Goal: Book appointment/travel/reservation

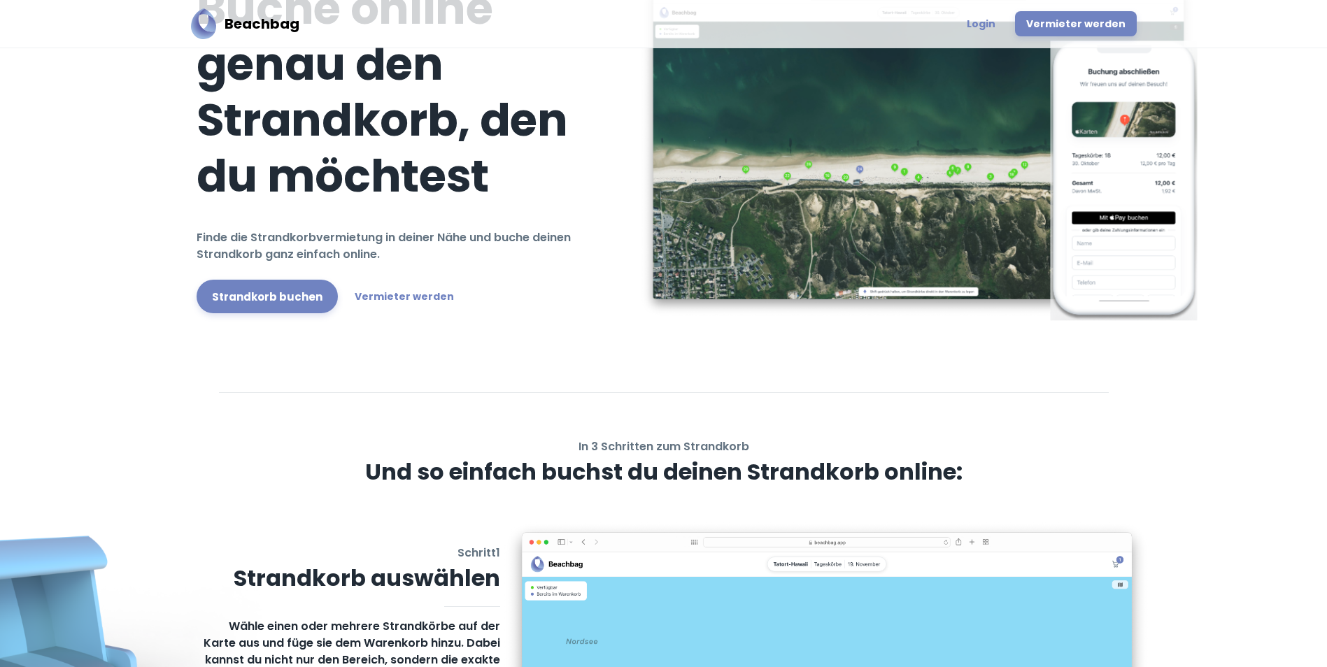
scroll to position [44, 0]
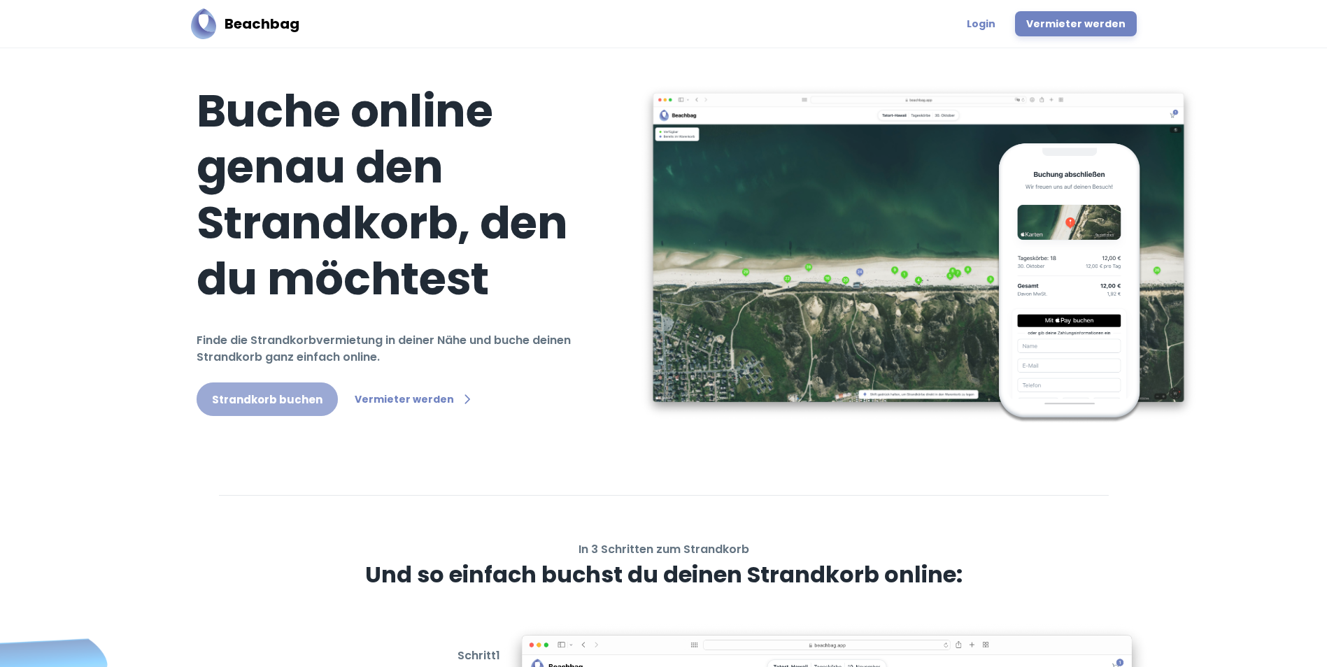
click at [296, 403] on link "Strandkorb buchen" at bounding box center [267, 400] width 141 height 34
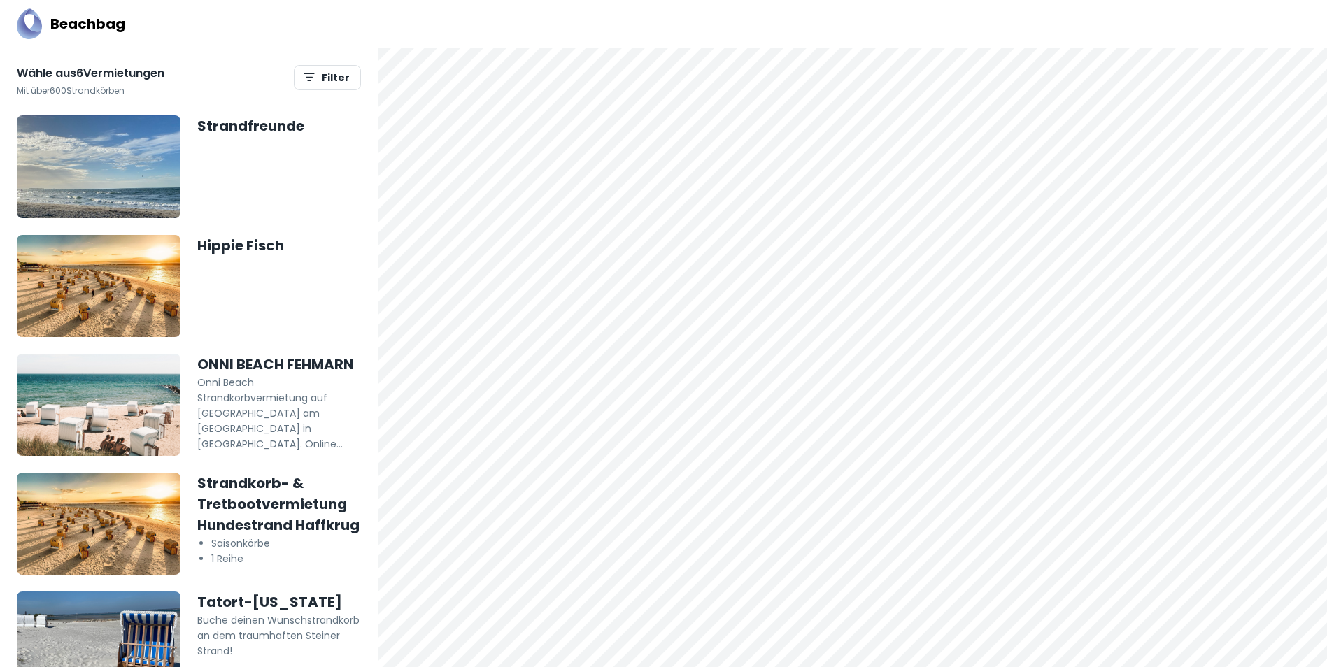
drag, startPoint x: 635, startPoint y: 294, endPoint x: 1020, endPoint y: 331, distance: 387.1
click at [1020, 331] on div at bounding box center [852, 357] width 949 height 619
click at [1250, 645] on div at bounding box center [852, 357] width 949 height 619
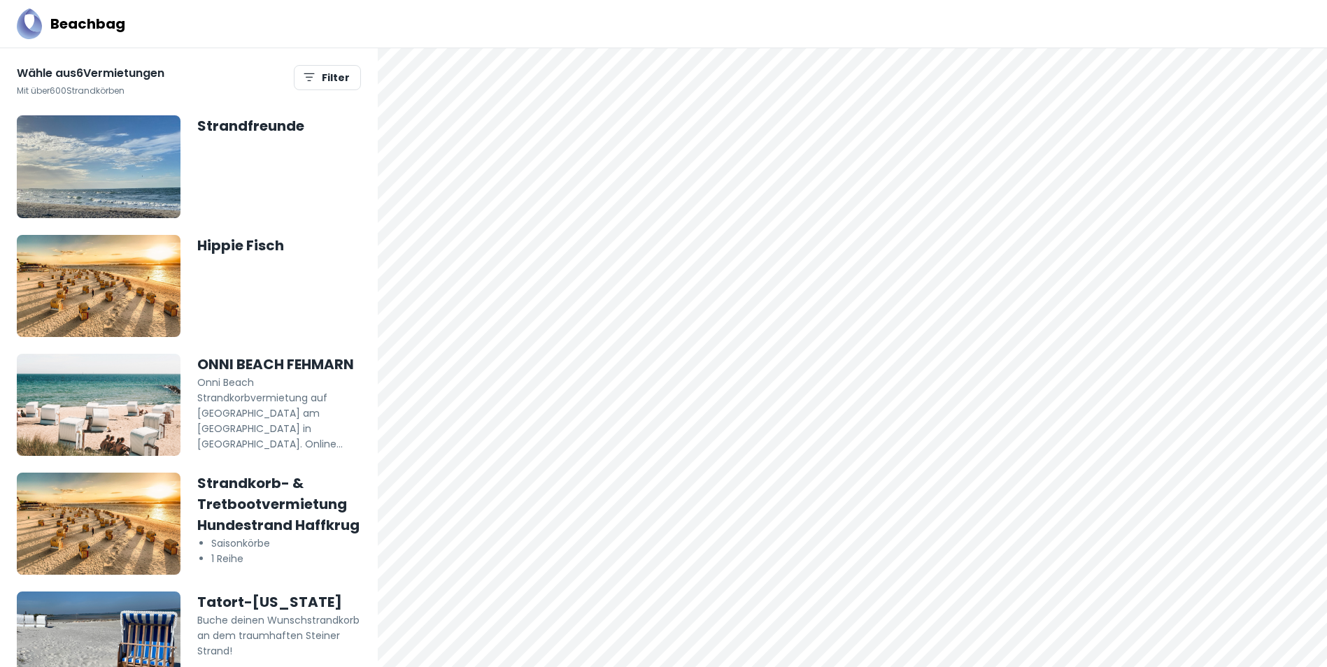
drag, startPoint x: 645, startPoint y: 539, endPoint x: 961, endPoint y: 355, distance: 365.8
click at [961, 355] on div at bounding box center [852, 357] width 949 height 619
drag, startPoint x: 620, startPoint y: 340, endPoint x: 863, endPoint y: 116, distance: 330.2
click at [863, 116] on div at bounding box center [852, 357] width 949 height 619
drag, startPoint x: 687, startPoint y: 364, endPoint x: 838, endPoint y: 227, distance: 204.5
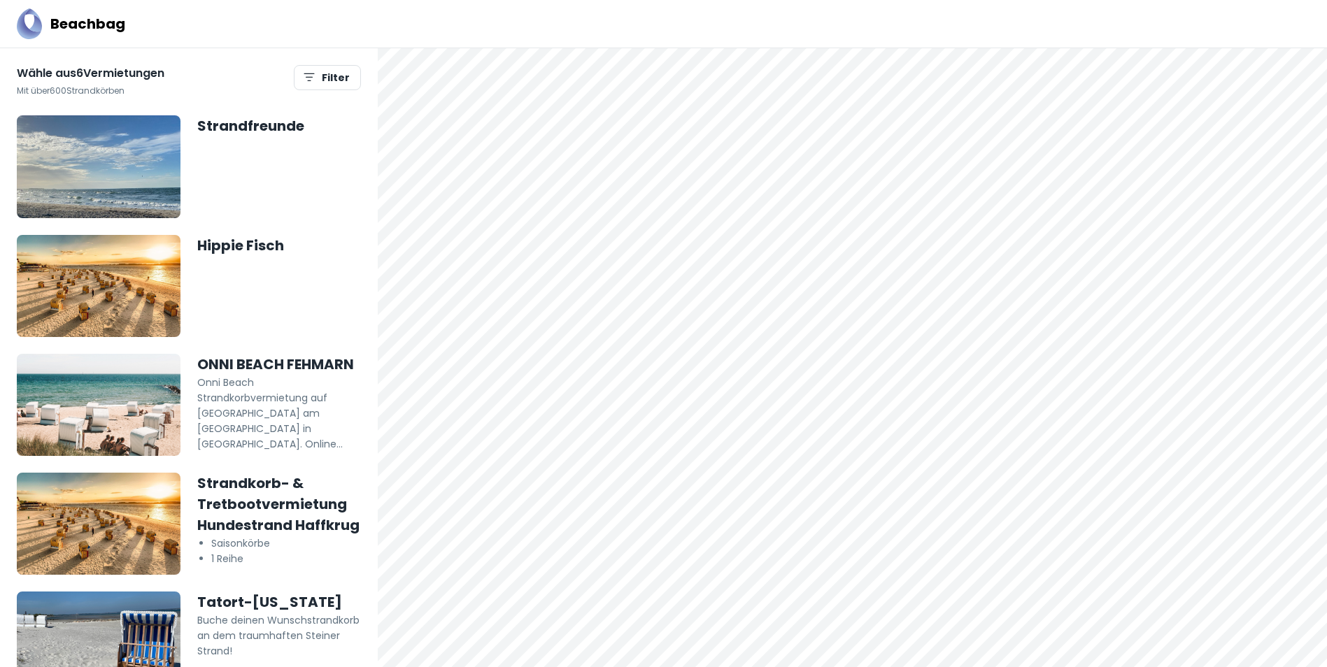
click at [838, 227] on div at bounding box center [852, 357] width 949 height 619
drag, startPoint x: 664, startPoint y: 405, endPoint x: 790, endPoint y: 415, distance: 126.3
click at [790, 415] on div at bounding box center [852, 357] width 949 height 619
click at [769, 405] on div at bounding box center [852, 357] width 949 height 619
click at [1274, 650] on div at bounding box center [852, 357] width 949 height 619
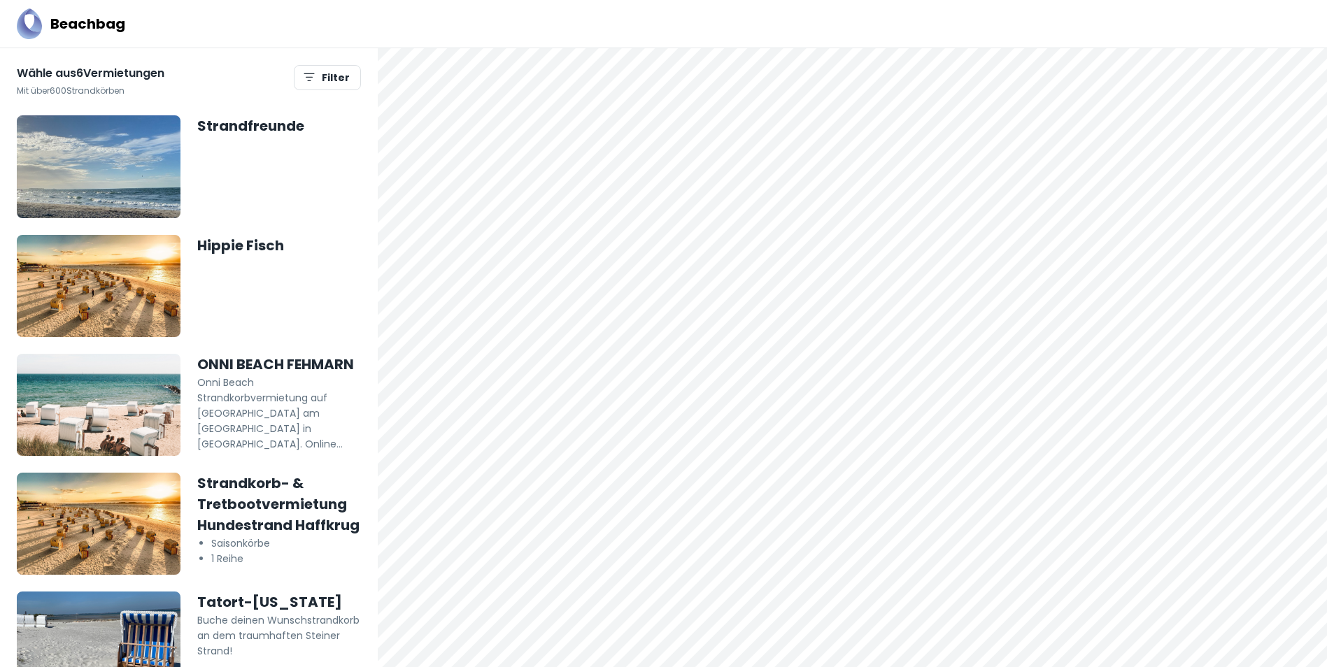
click at [1274, 650] on div at bounding box center [852, 357] width 949 height 619
drag, startPoint x: 685, startPoint y: 483, endPoint x: 884, endPoint y: 446, distance: 202.1
click at [884, 446] on div at bounding box center [852, 357] width 949 height 619
